Goal: Task Accomplishment & Management: Use online tool/utility

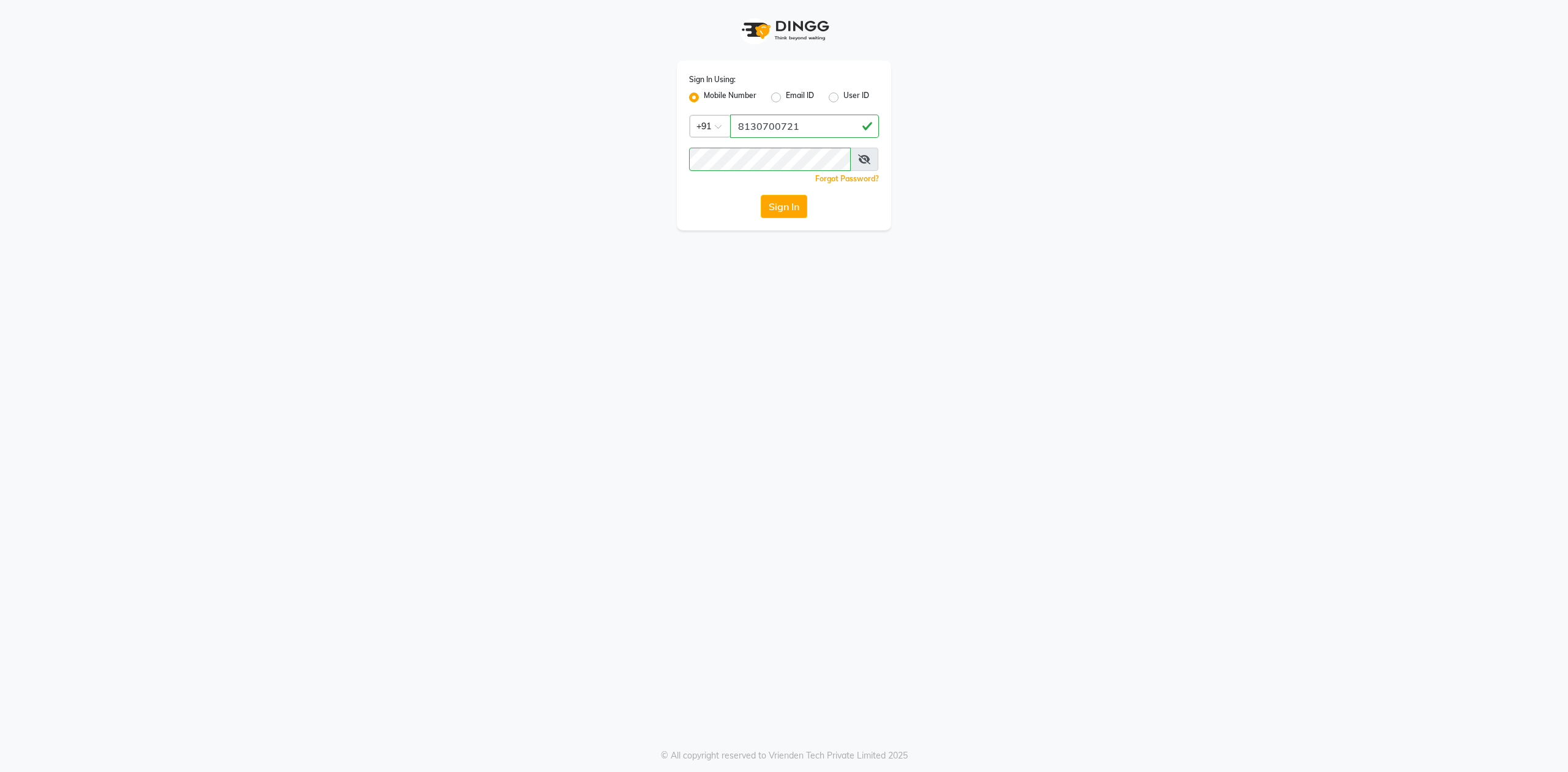
click at [761, 195] on button "Sign In" at bounding box center [784, 206] width 47 height 23
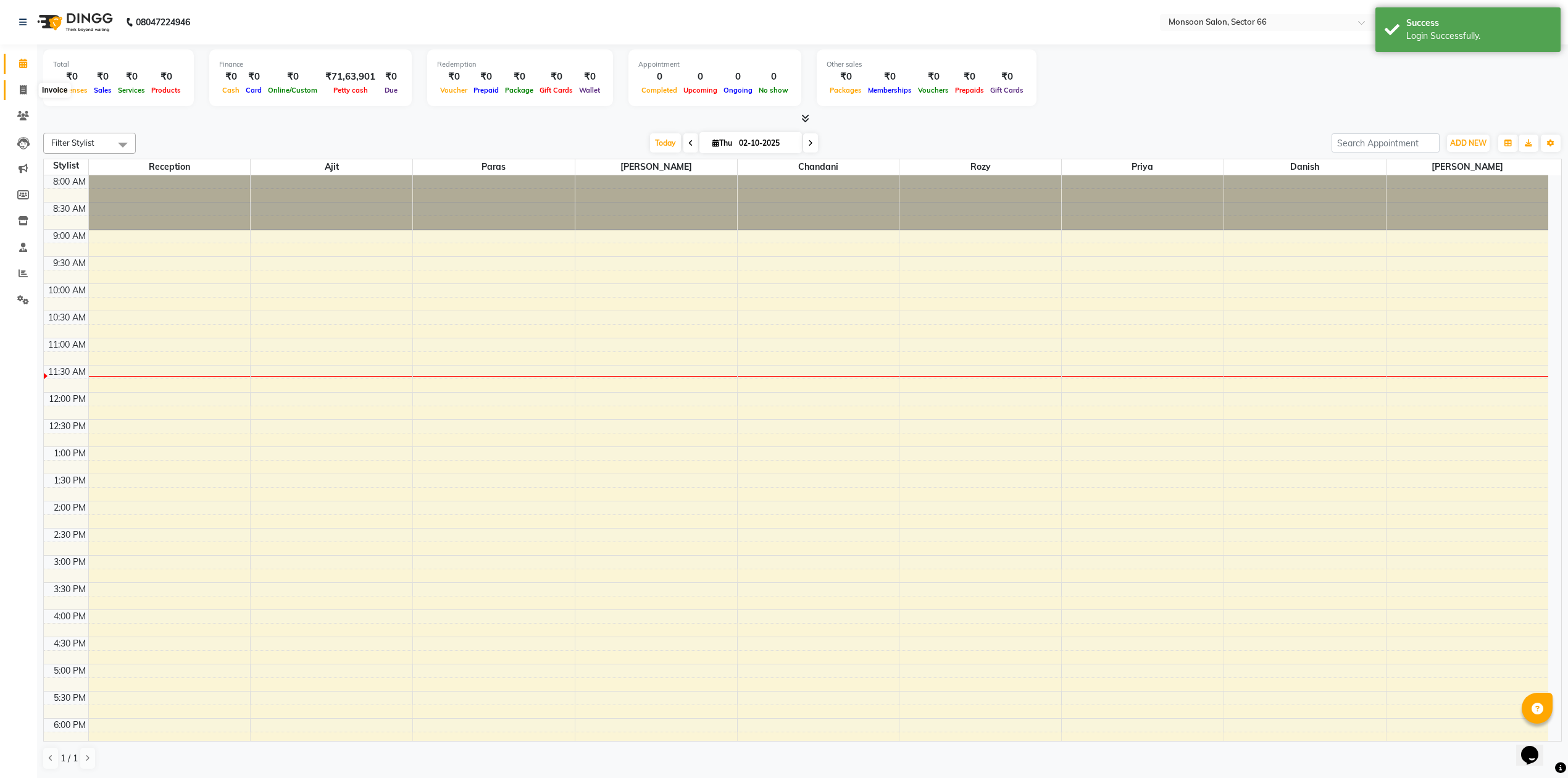
click at [20, 92] on icon at bounding box center [22, 90] width 7 height 9
select select "service"
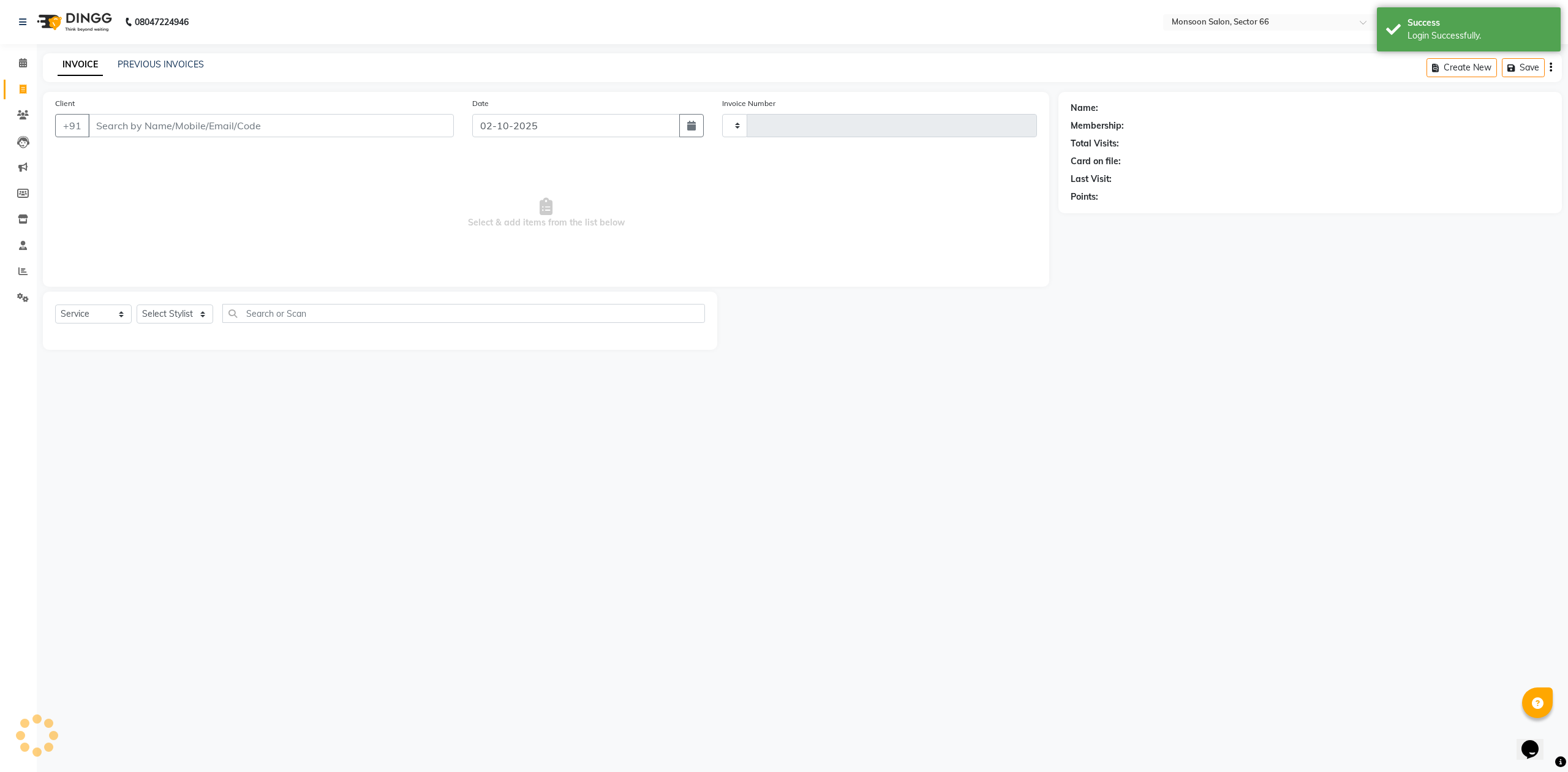
type input "1291"
select select "3741"
click at [134, 127] on input "Client" at bounding box center [271, 126] width 366 height 23
click at [133, 65] on link "PREVIOUS INVOICES" at bounding box center [161, 64] width 86 height 11
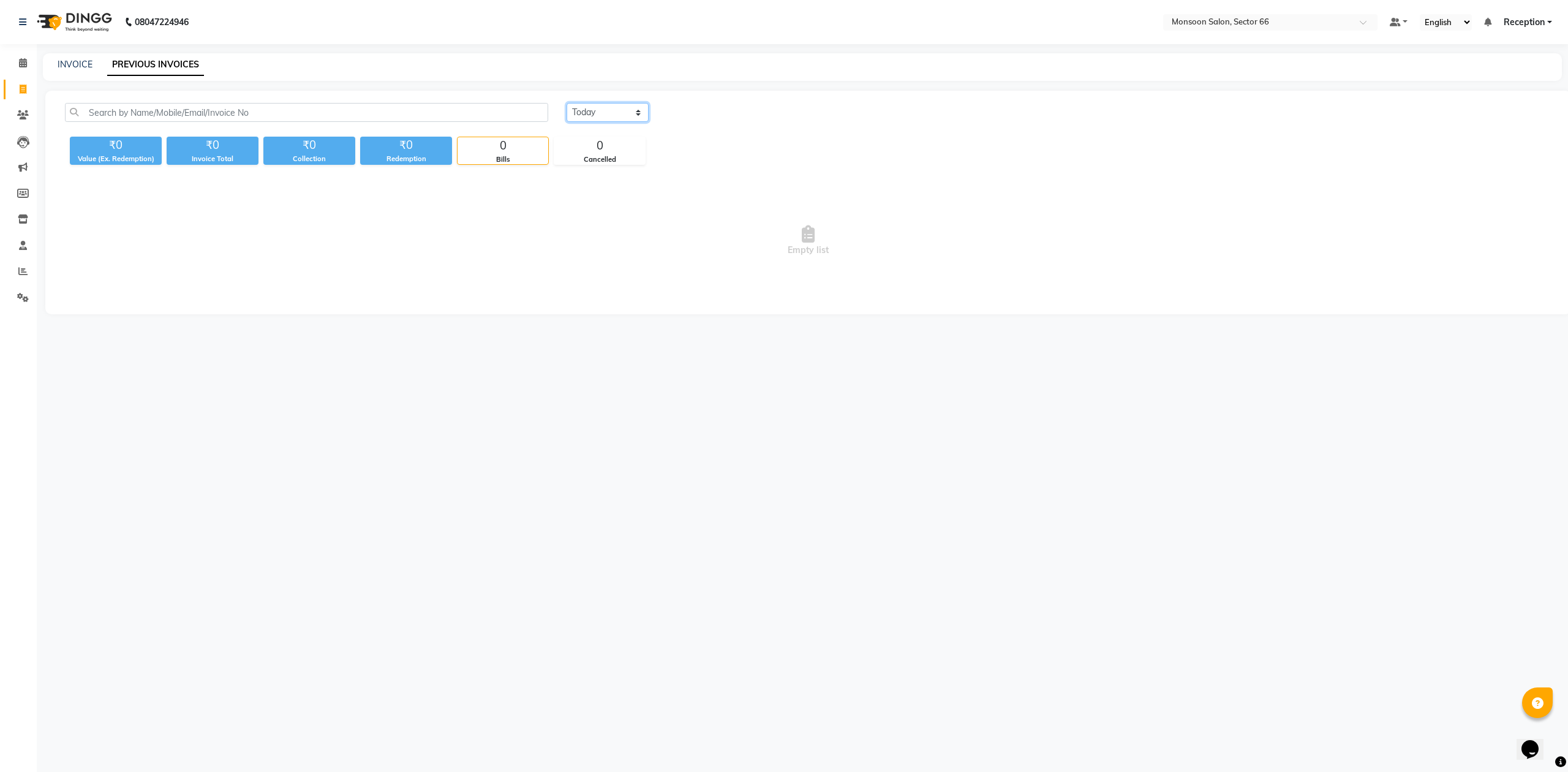
click at [604, 111] on select "Today Yesterday Custom Range" at bounding box center [608, 112] width 82 height 19
select select "yesterday"
click at [567, 103] on select "Today Yesterday Custom Range" at bounding box center [608, 112] width 82 height 19
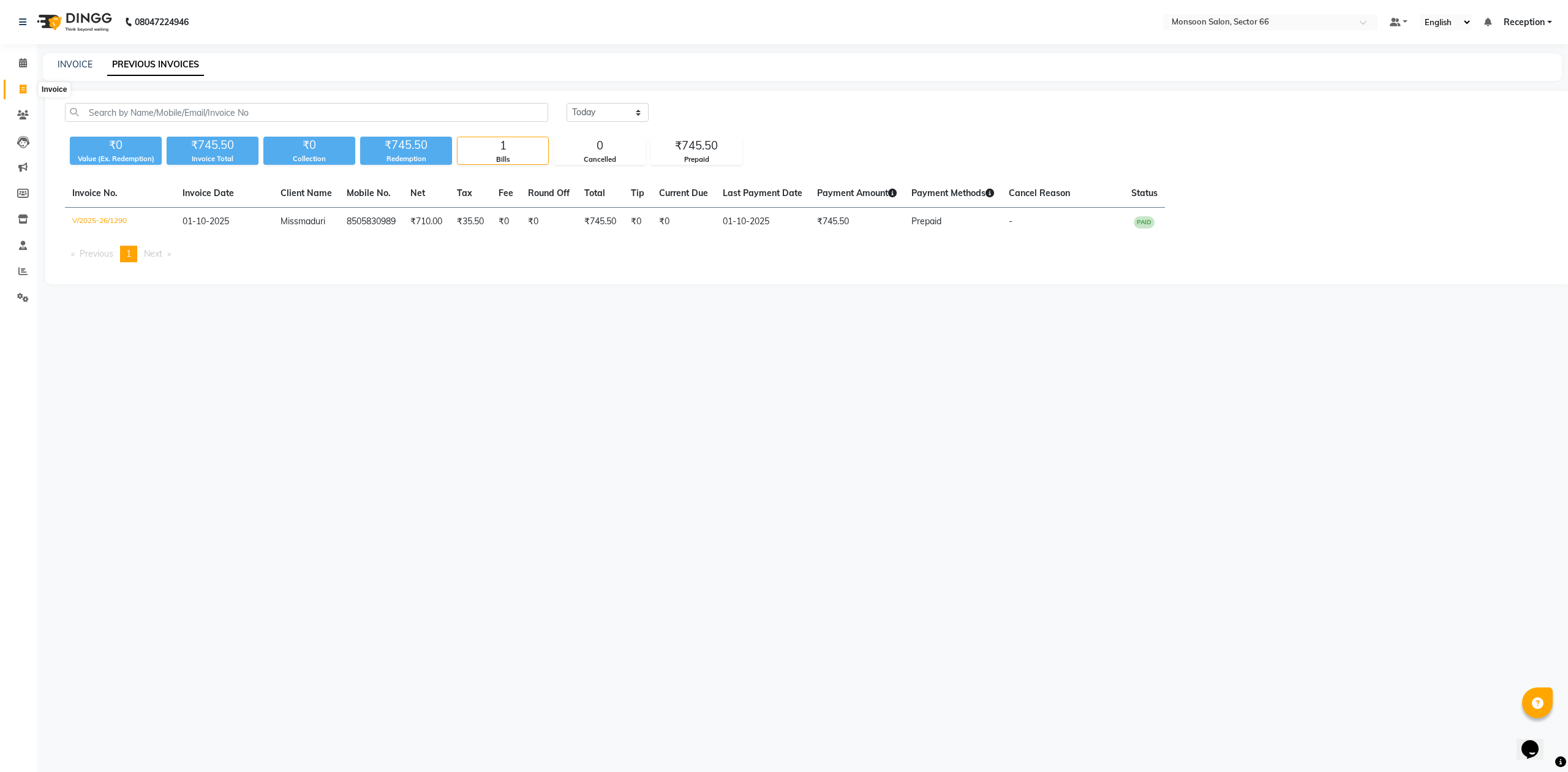
click at [19, 90] on icon at bounding box center [22, 89] width 6 height 9
select select "service"
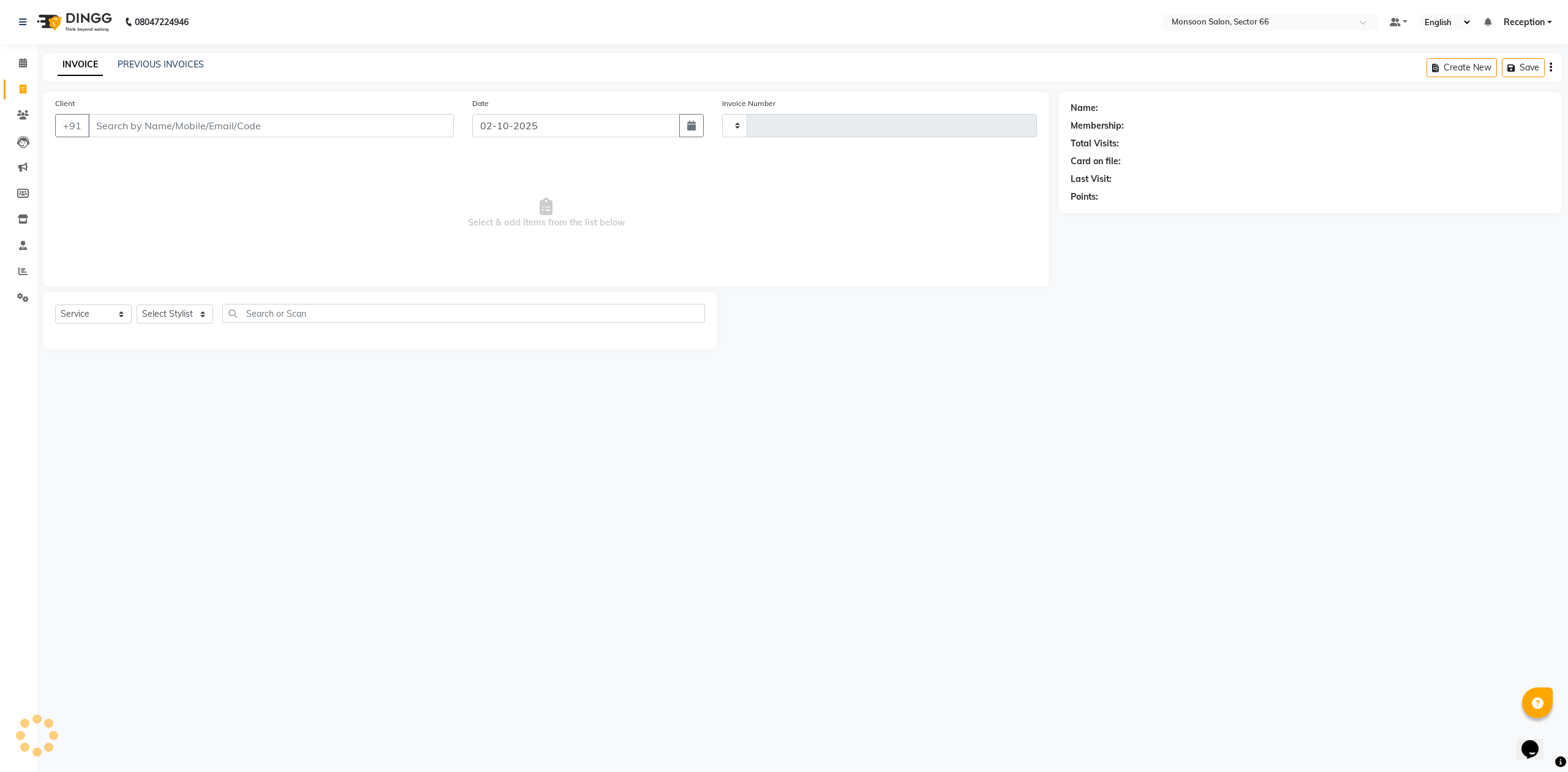
type input "1291"
select select "3741"
click at [266, 123] on input "Client" at bounding box center [271, 126] width 366 height 23
select select "3741"
select select "service"
